Goal: Task Accomplishment & Management: Manage account settings

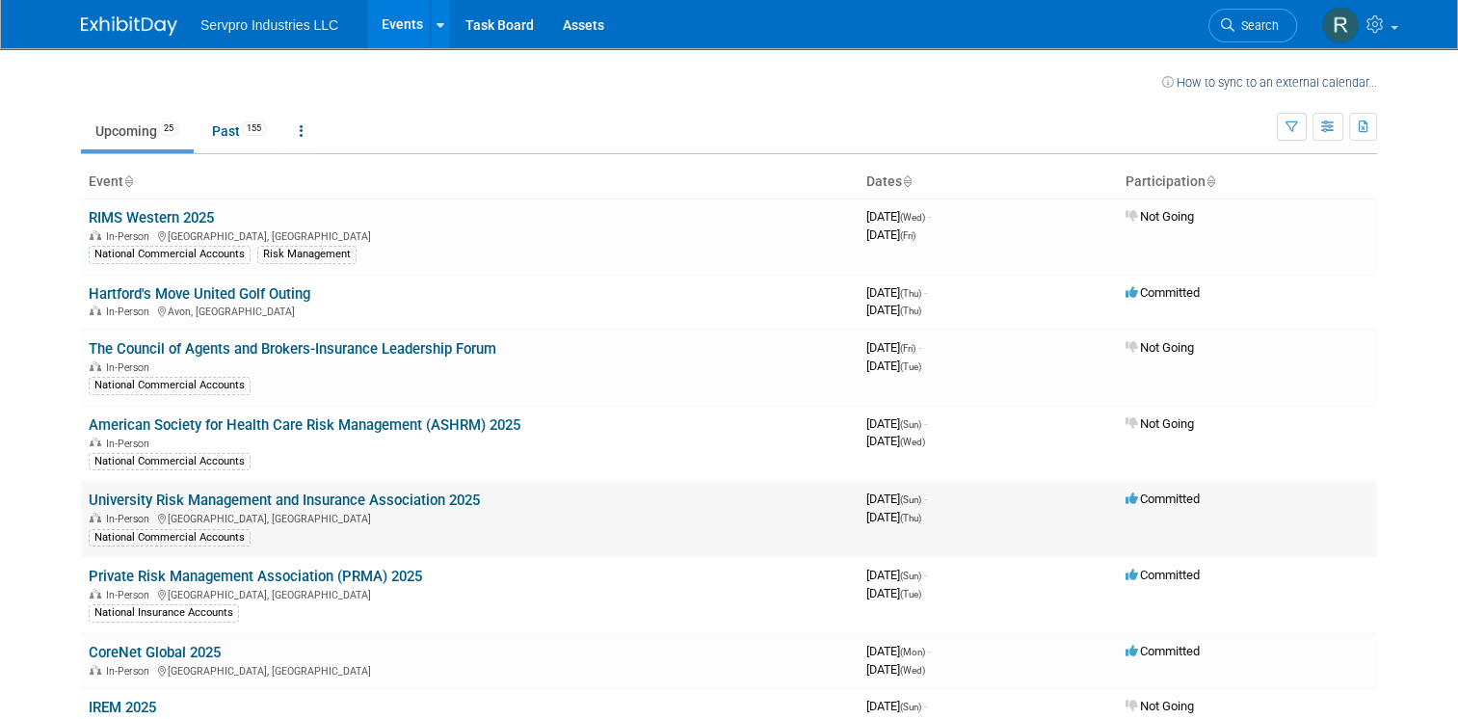
click at [305, 495] on link "University Risk Management and Insurance Association 2025" at bounding box center [284, 499] width 391 height 17
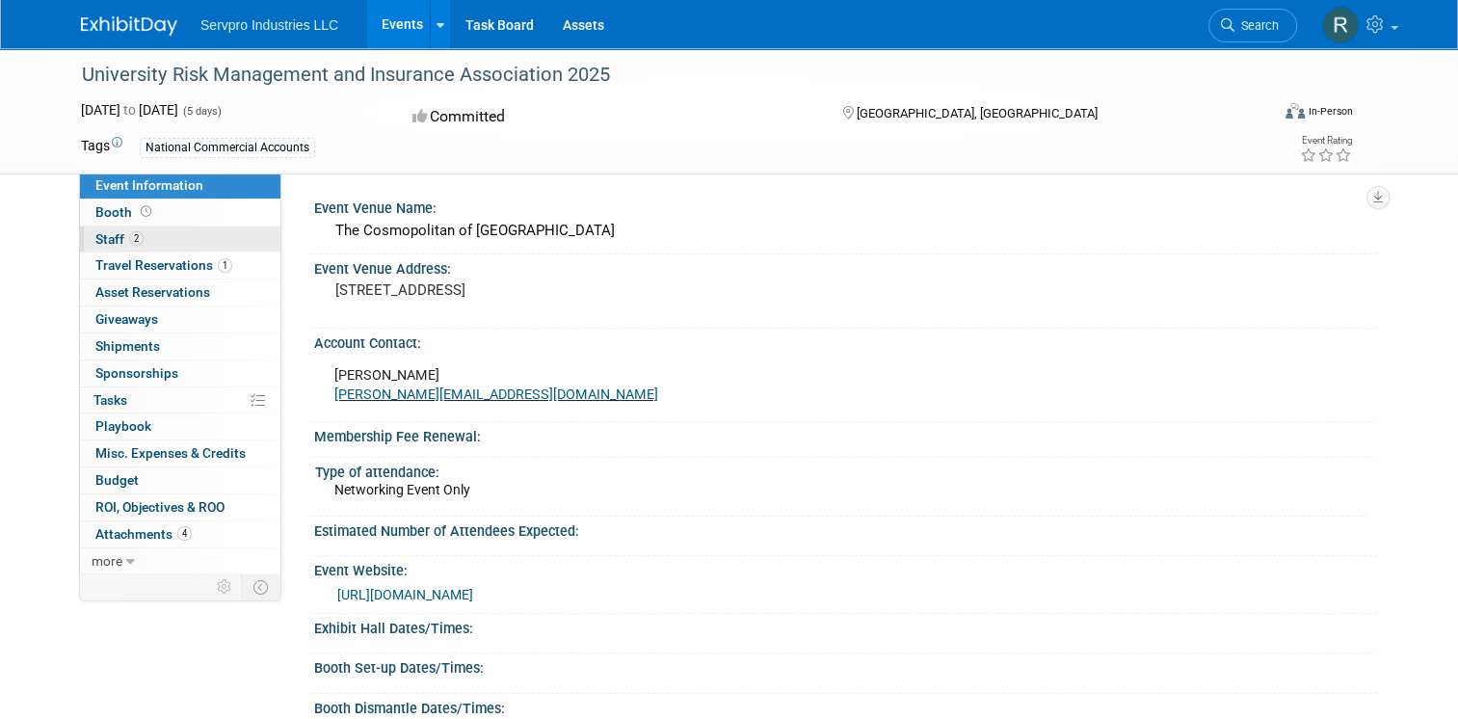
click at [104, 238] on span "Staff 2" at bounding box center [119, 238] width 48 height 15
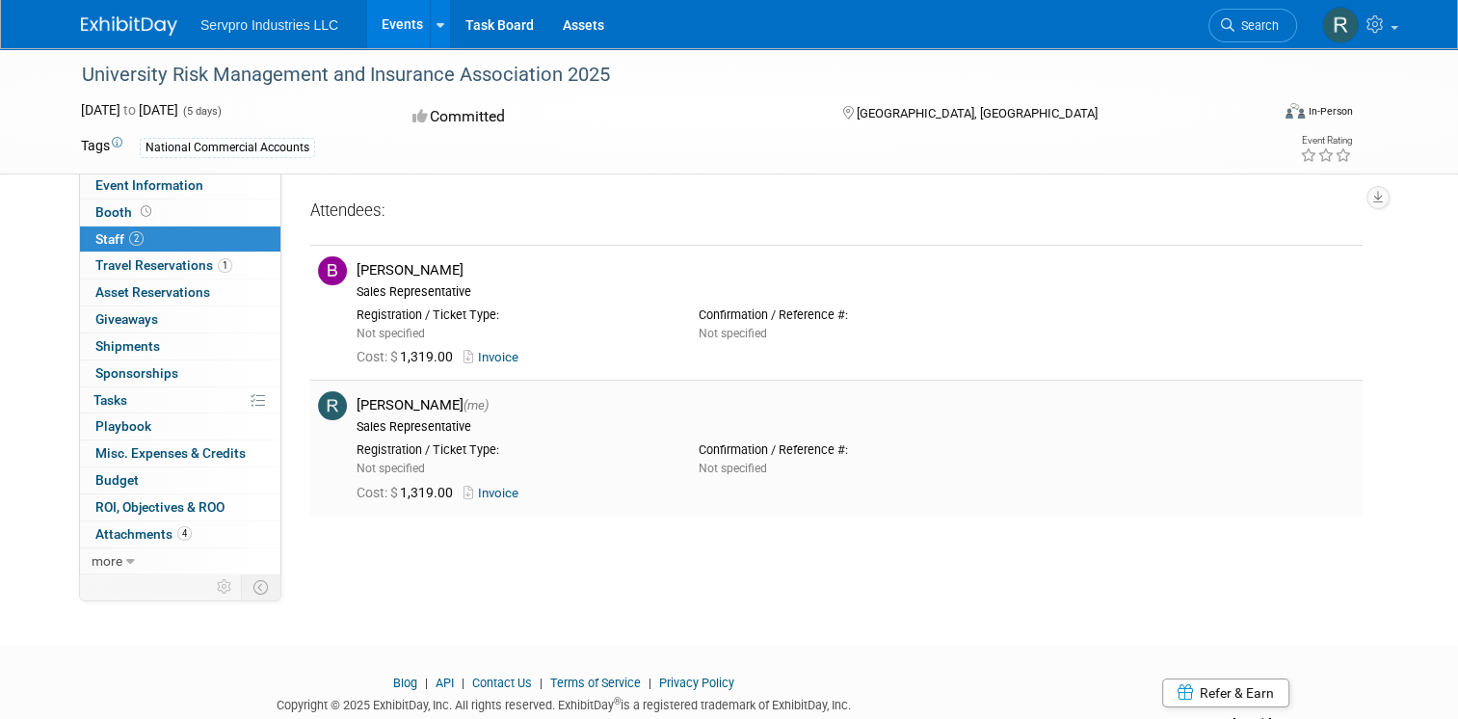
click at [488, 488] on link "Invoice" at bounding box center [494, 493] width 63 height 14
click at [487, 358] on link "Invoice" at bounding box center [494, 357] width 63 height 14
click at [145, 267] on span "Travel Reservations 1" at bounding box center [163, 264] width 137 height 15
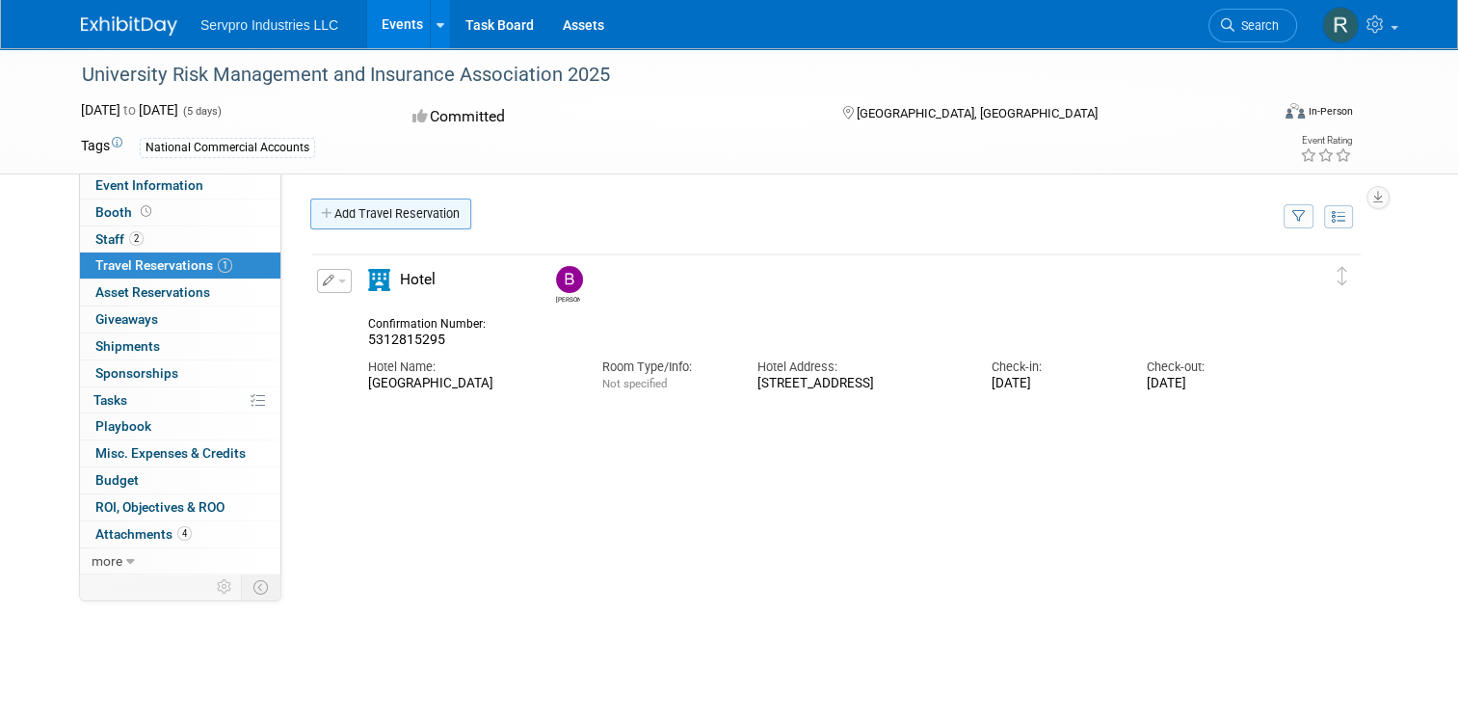
click at [385, 212] on link "Add Travel Reservation" at bounding box center [390, 213] width 161 height 31
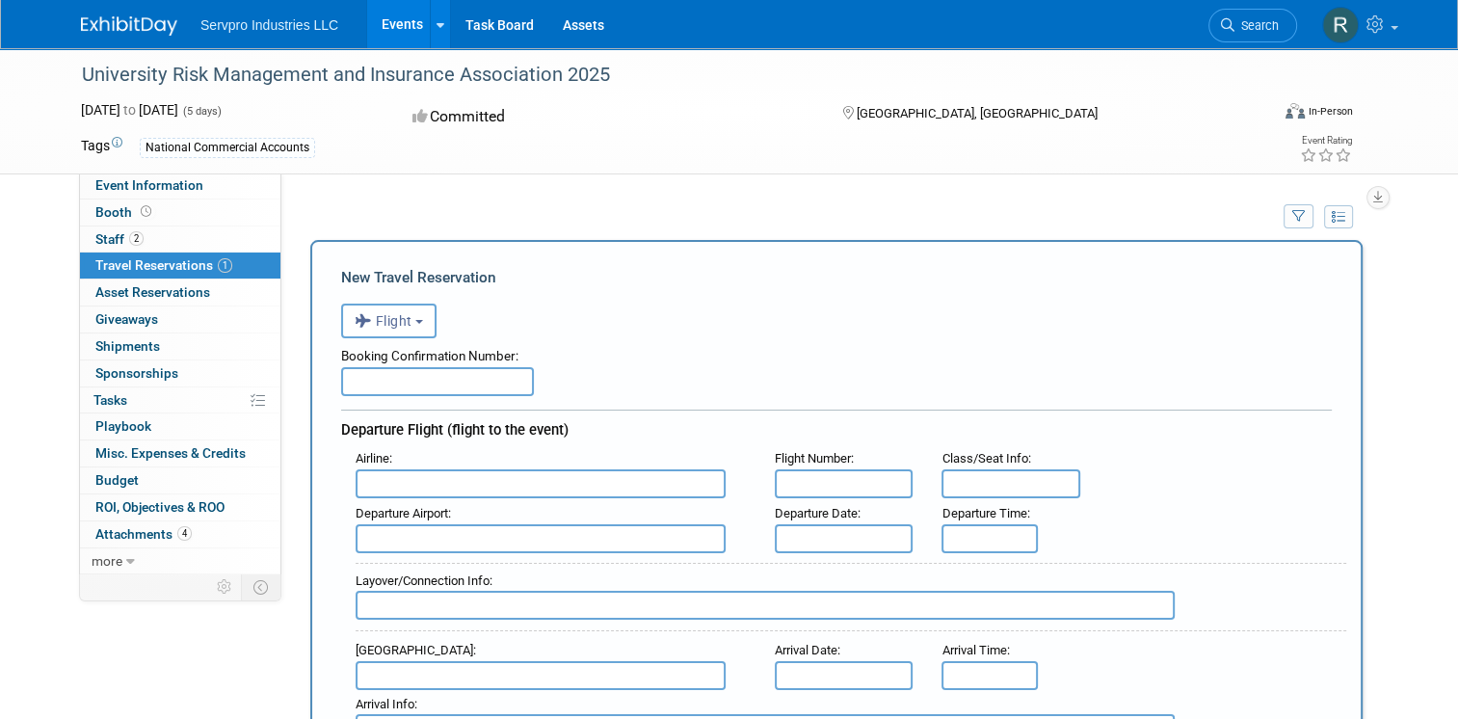
click at [435, 482] on input "text" at bounding box center [541, 483] width 370 height 29
click at [98, 234] on span "Staff 2" at bounding box center [119, 238] width 48 height 15
